Goal: Find specific page/section: Find specific page/section

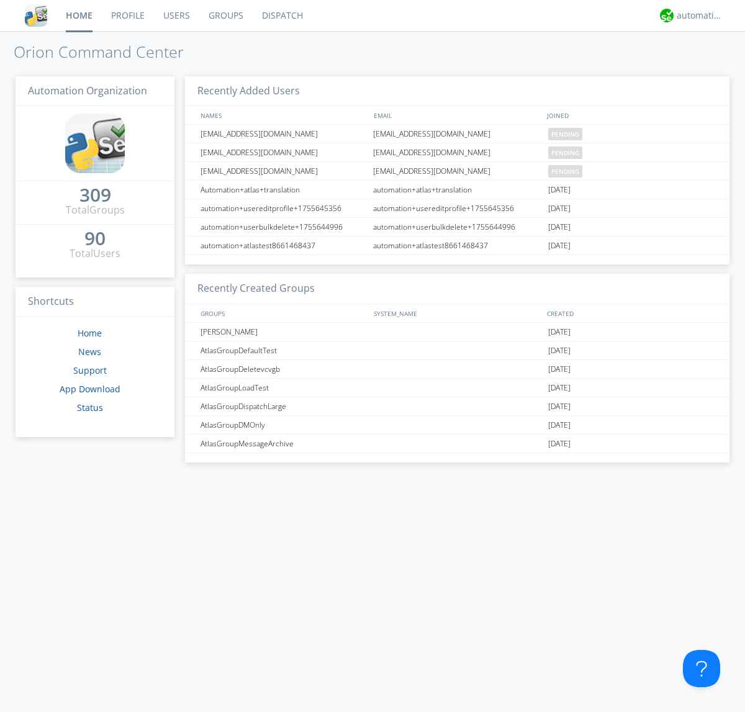
click at [281, 16] on link "Dispatch" at bounding box center [283, 15] width 60 height 31
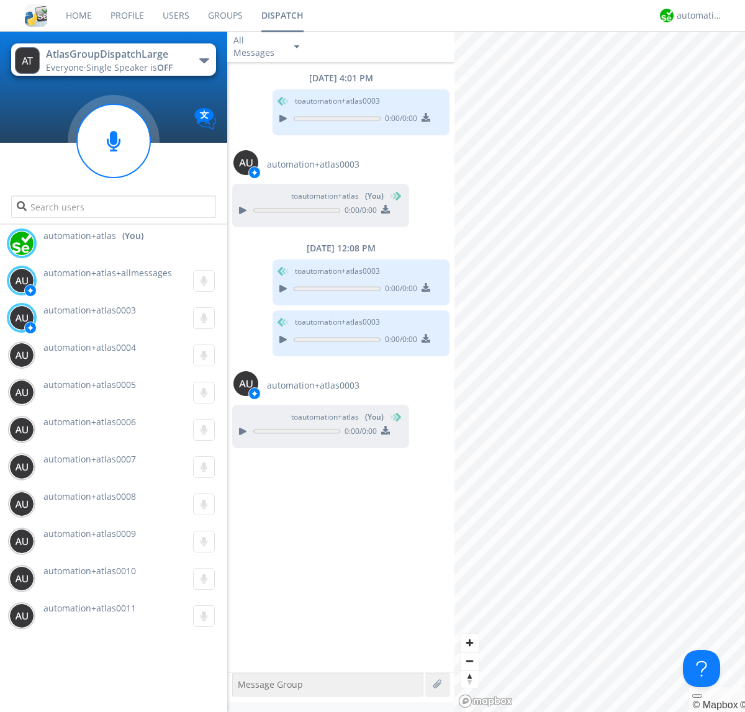
click at [204, 60] on div "button" at bounding box center [204, 60] width 10 height 5
click at [0, 0] on span "AtlasGroupDispatch" at bounding box center [0, 0] width 0 height 0
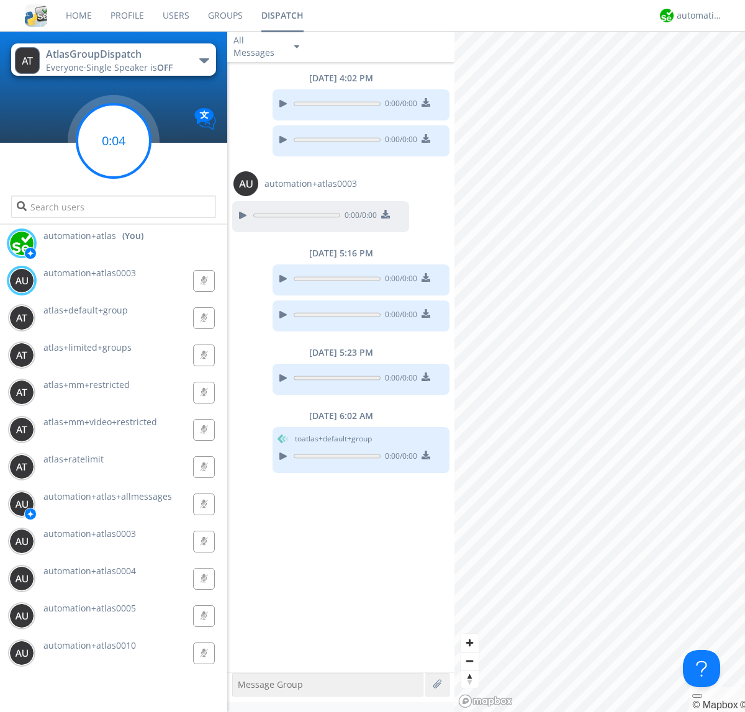
click at [114, 141] on g at bounding box center [113, 140] width 73 height 73
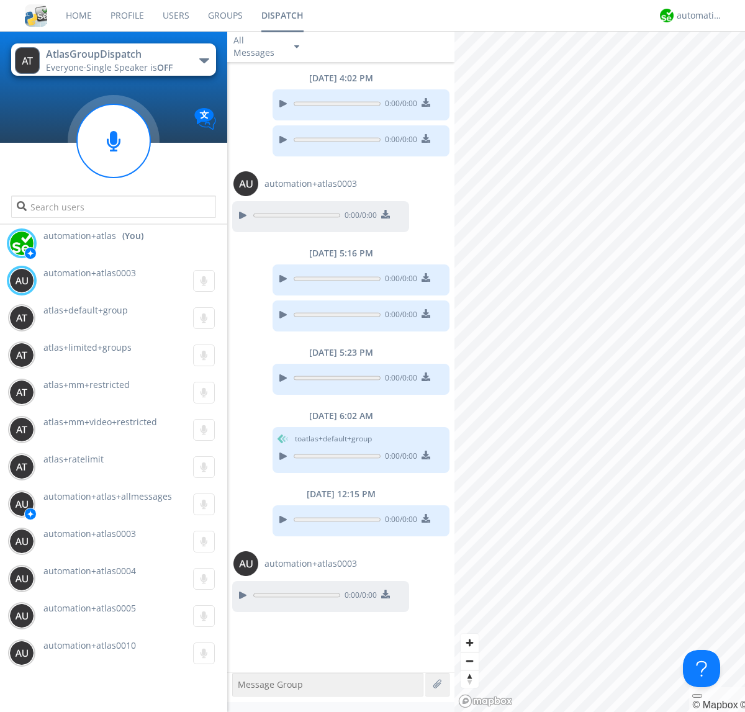
click at [204, 60] on div "button" at bounding box center [204, 60] width 10 height 5
click at [0, 0] on span "AtlasGroupDispatch2" at bounding box center [0, 0] width 0 height 0
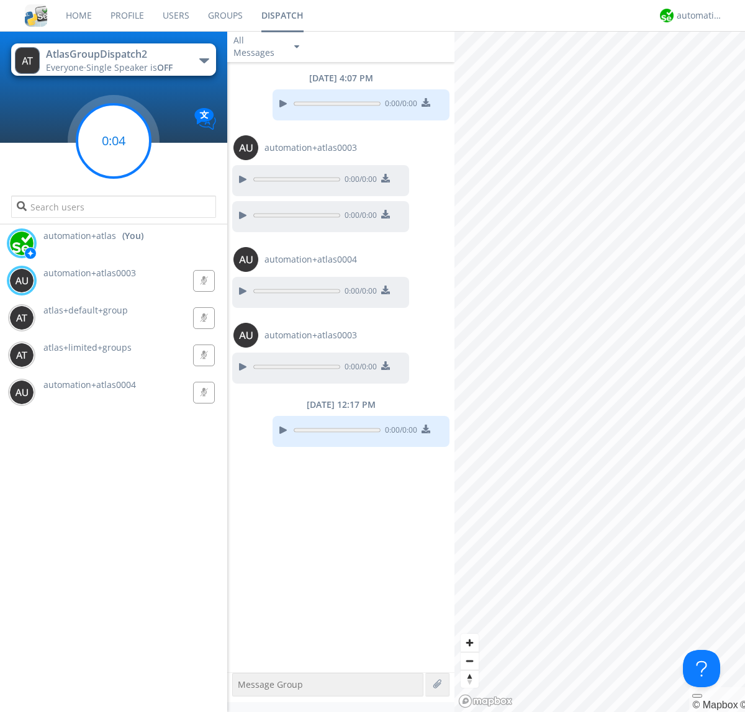
click at [114, 141] on g at bounding box center [113, 140] width 73 height 73
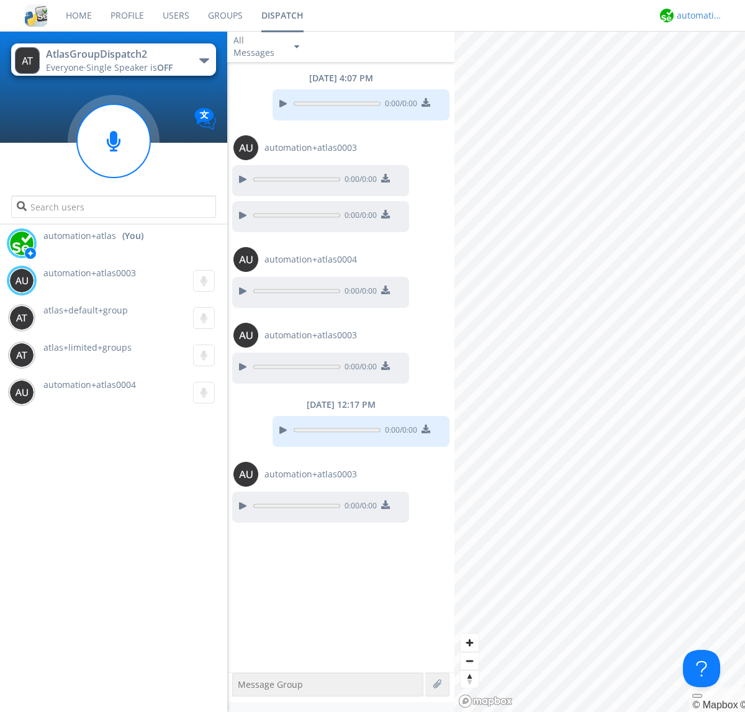
click at [696, 16] on div "automation+atlas" at bounding box center [700, 15] width 47 height 12
